Goal: Navigation & Orientation: Find specific page/section

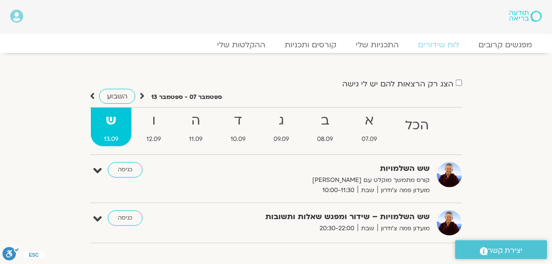
scroll to position [43, 0]
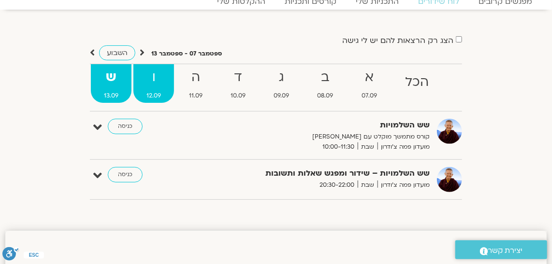
click at [154, 79] on strong "ו" at bounding box center [153, 78] width 41 height 22
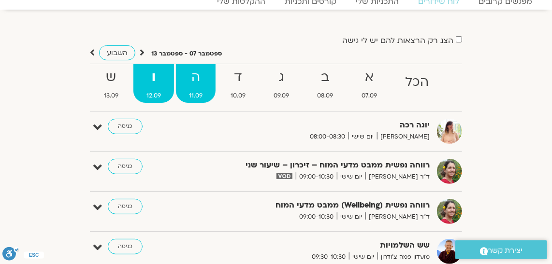
click at [197, 79] on strong "ה" at bounding box center [196, 78] width 40 height 22
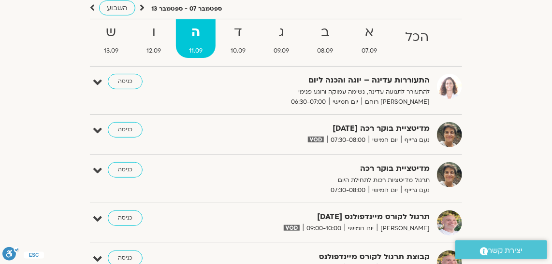
scroll to position [0, 0]
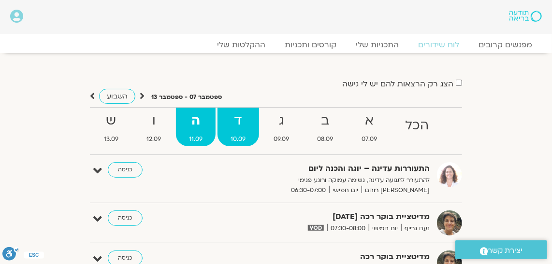
click at [238, 114] on strong "ד" at bounding box center [237, 121] width 41 height 22
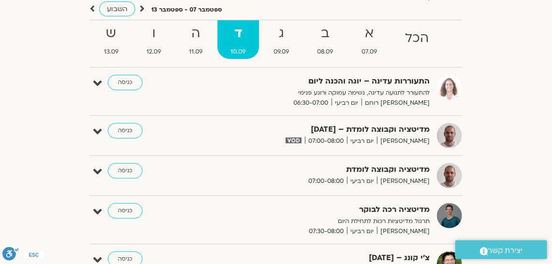
scroll to position [87, 0]
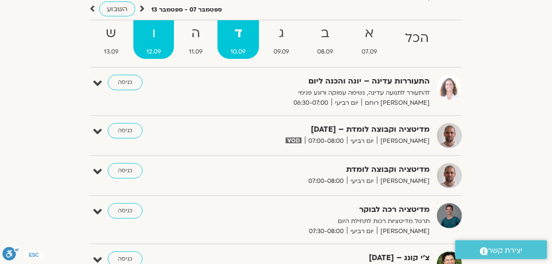
click at [162, 29] on strong "ו" at bounding box center [153, 34] width 41 height 22
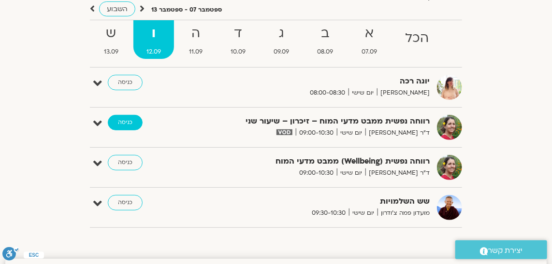
click at [129, 118] on link "כניסה" at bounding box center [125, 122] width 35 height 15
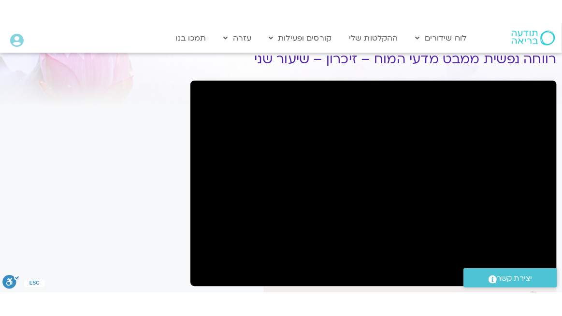
scroll to position [87, 0]
